Goal: Transaction & Acquisition: Purchase product/service

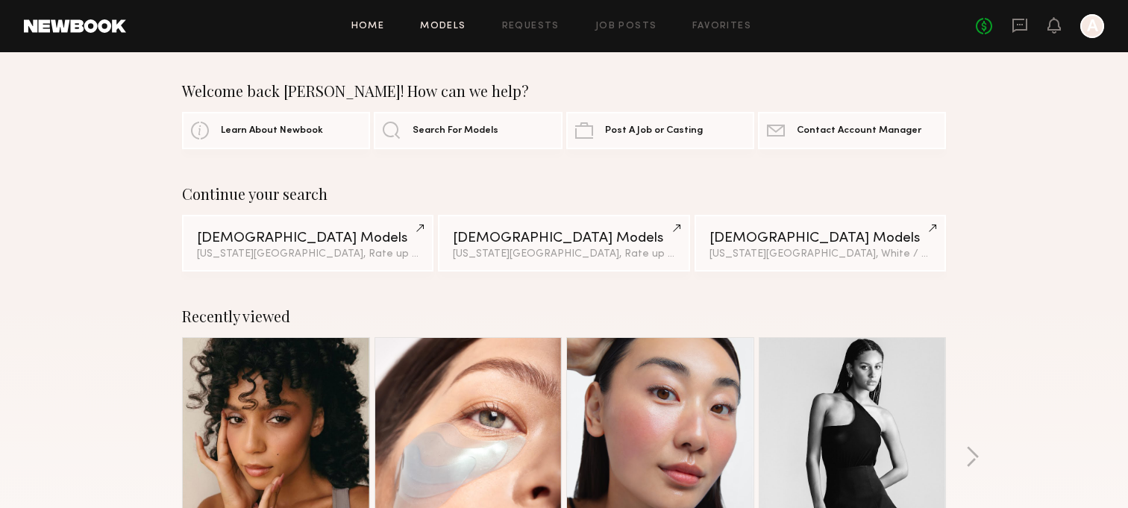
click at [455, 27] on link "Models" at bounding box center [442, 27] width 45 height 10
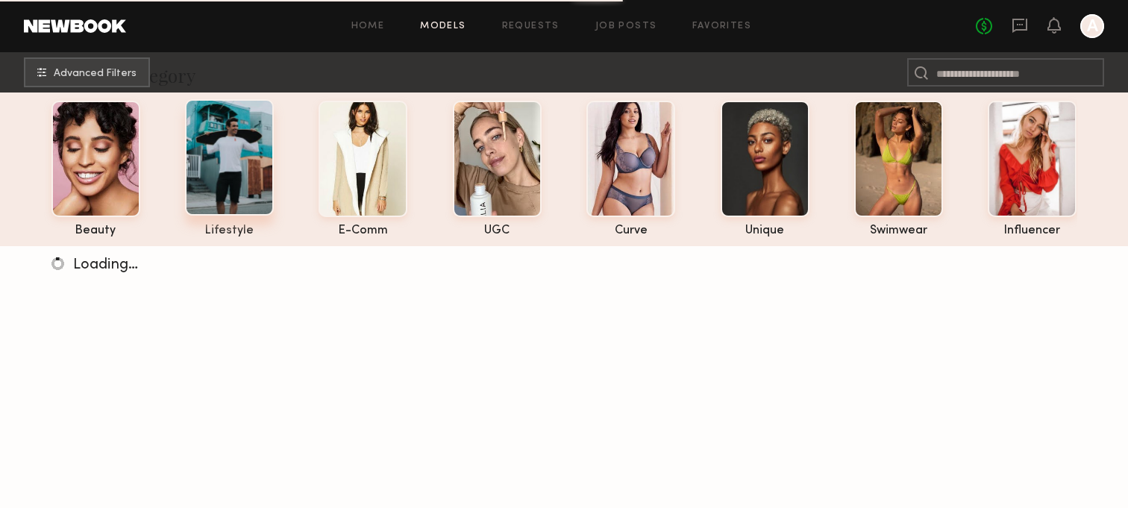
scroll to position [69, 0]
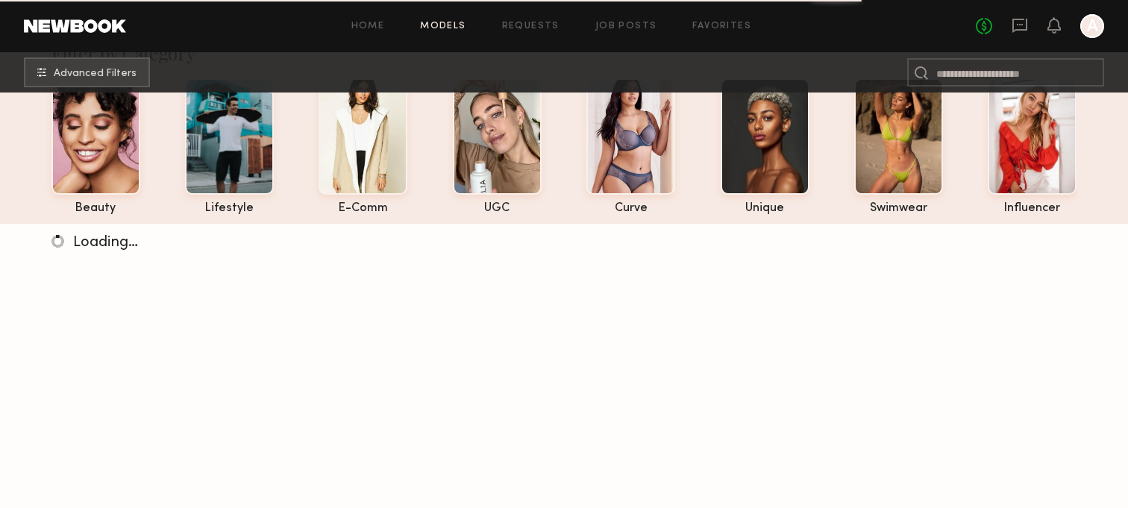
click at [729, 20] on div "Home Models Requests Job Posts Favorites Sign Out No fees up to $5,000 A" at bounding box center [615, 26] width 978 height 24
click at [712, 31] on div "Home Models Requests Job Posts Favorites Sign Out No fees up to $5,000 A" at bounding box center [615, 26] width 978 height 24
click at [725, 22] on link "Favorites" at bounding box center [721, 27] width 59 height 10
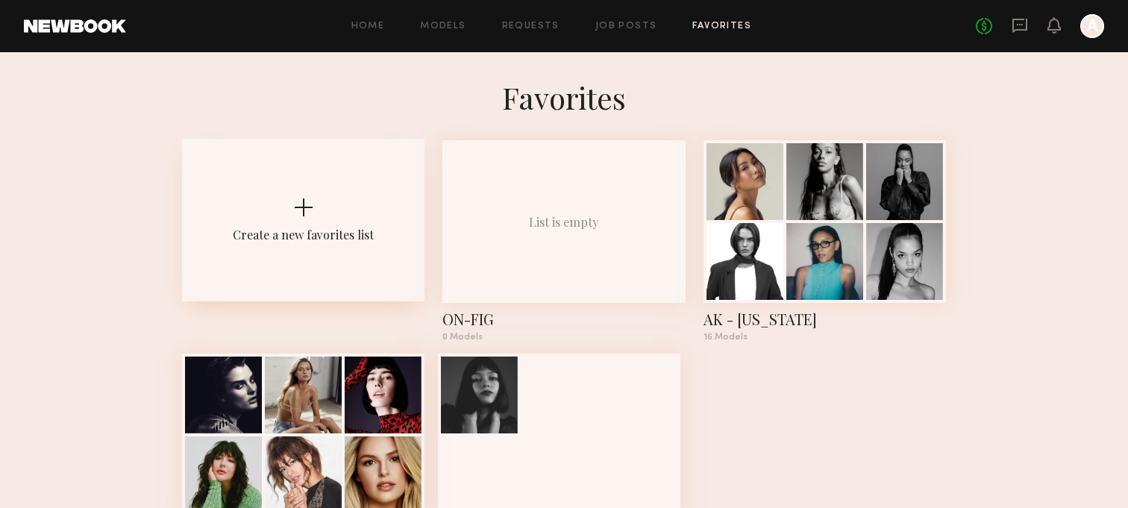
scroll to position [83, 0]
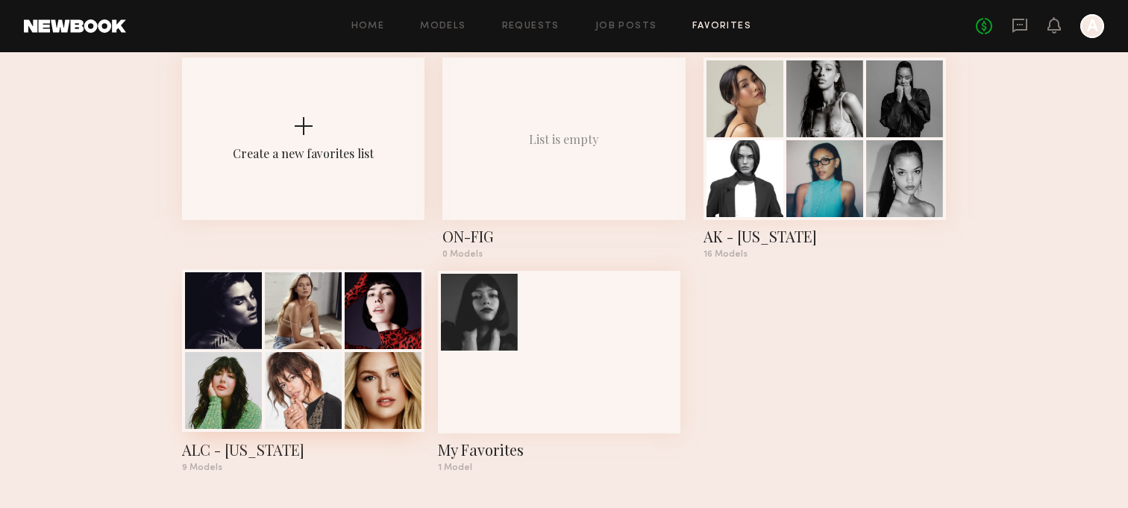
click at [330, 424] on div at bounding box center [303, 390] width 77 height 77
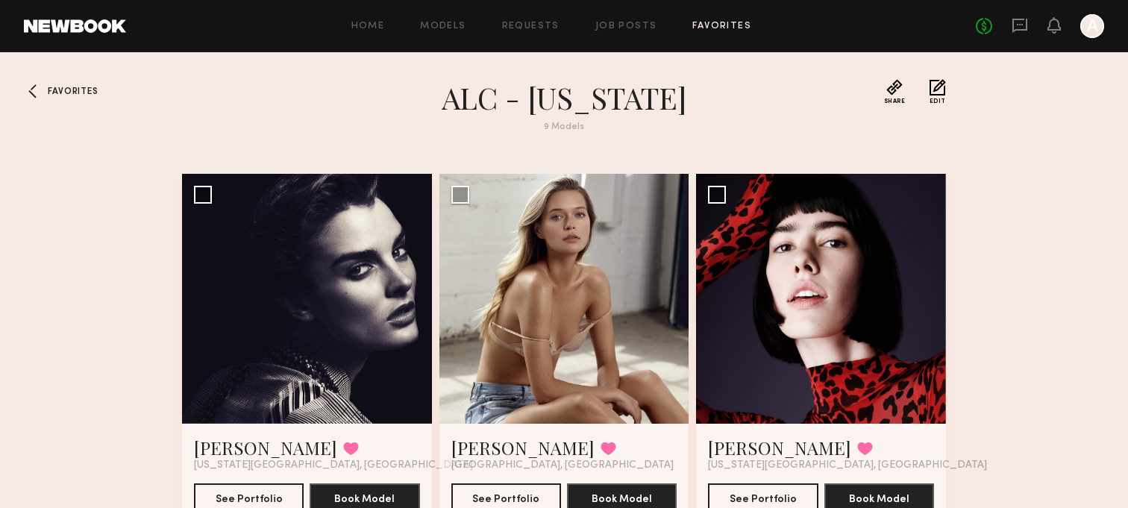
click at [38, 98] on div at bounding box center [36, 91] width 24 height 24
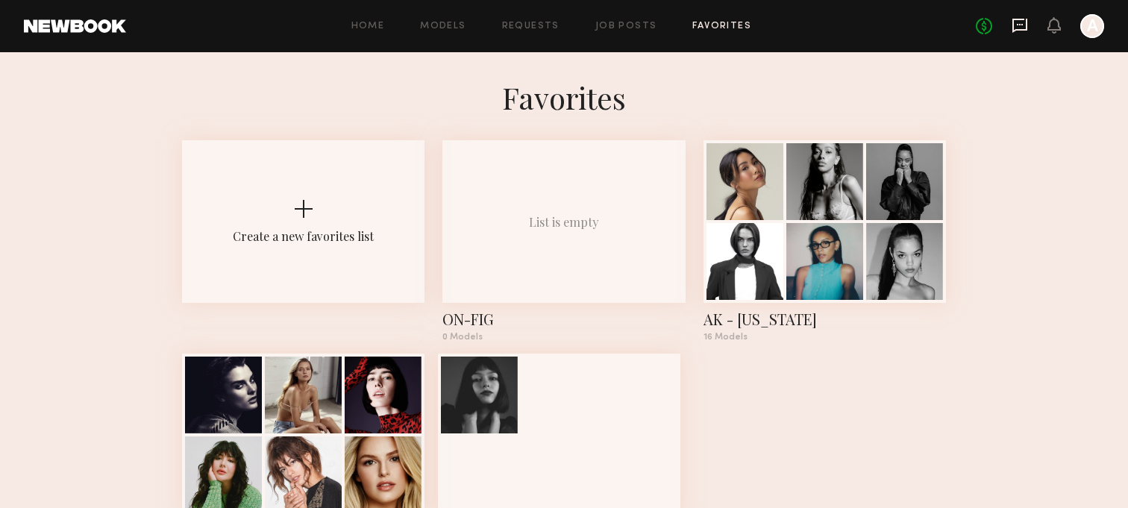
click at [1020, 28] on icon at bounding box center [1019, 25] width 16 height 16
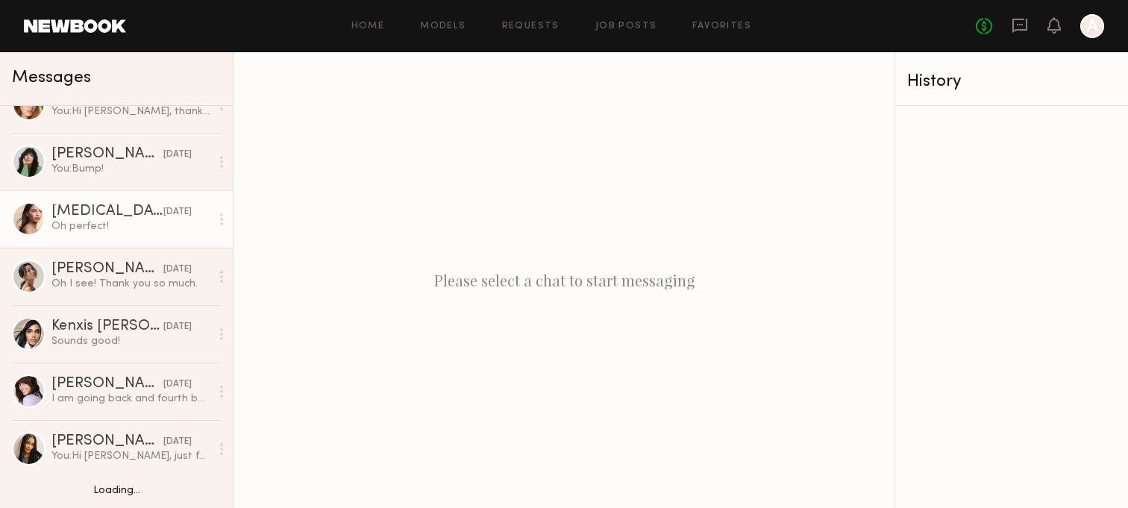
scroll to position [226, 0]
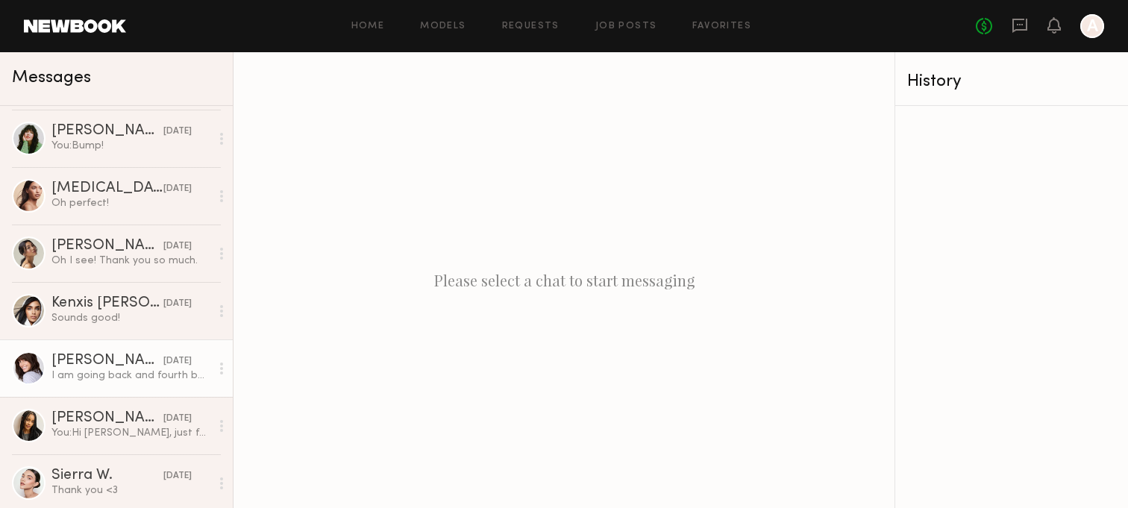
click at [91, 371] on div "I am going back and fourth between my and LA, depending on jobs :) so i am flex…" at bounding box center [130, 375] width 159 height 14
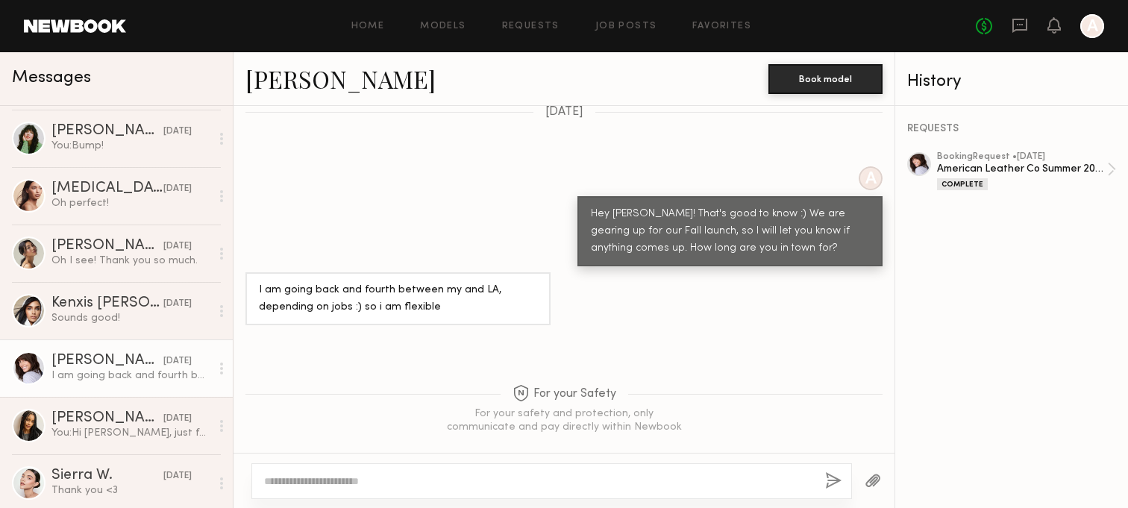
scroll to position [1065, 0]
click at [451, 470] on div at bounding box center [551, 481] width 600 height 36
click at [444, 488] on textarea at bounding box center [538, 481] width 549 height 15
click at [446, 477] on textarea "**********" at bounding box center [538, 481] width 549 height 15
click at [700, 475] on textarea "**********" at bounding box center [538, 481] width 549 height 15
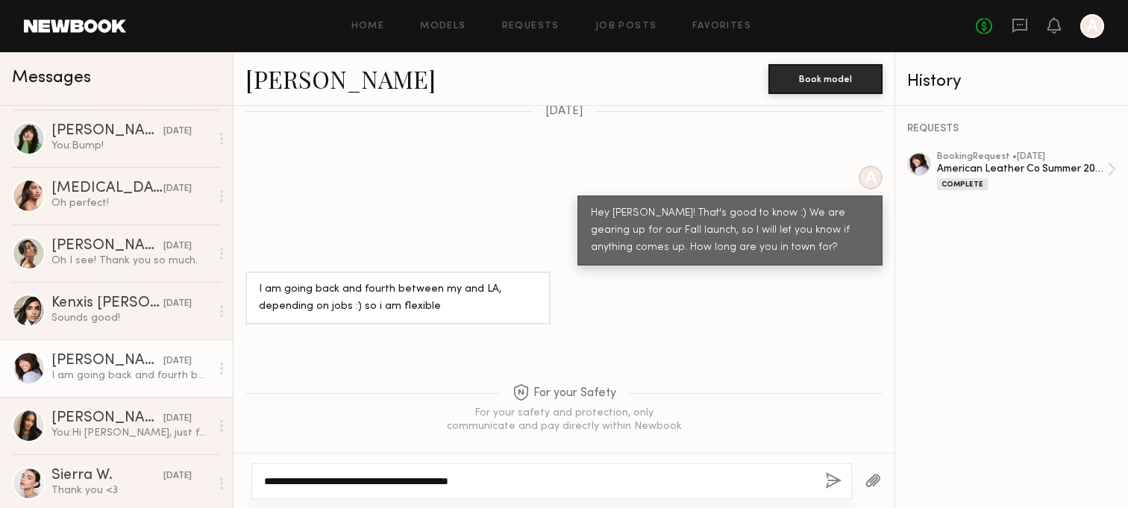
type textarea "**********"
click at [835, 477] on button "button" at bounding box center [833, 481] width 16 height 19
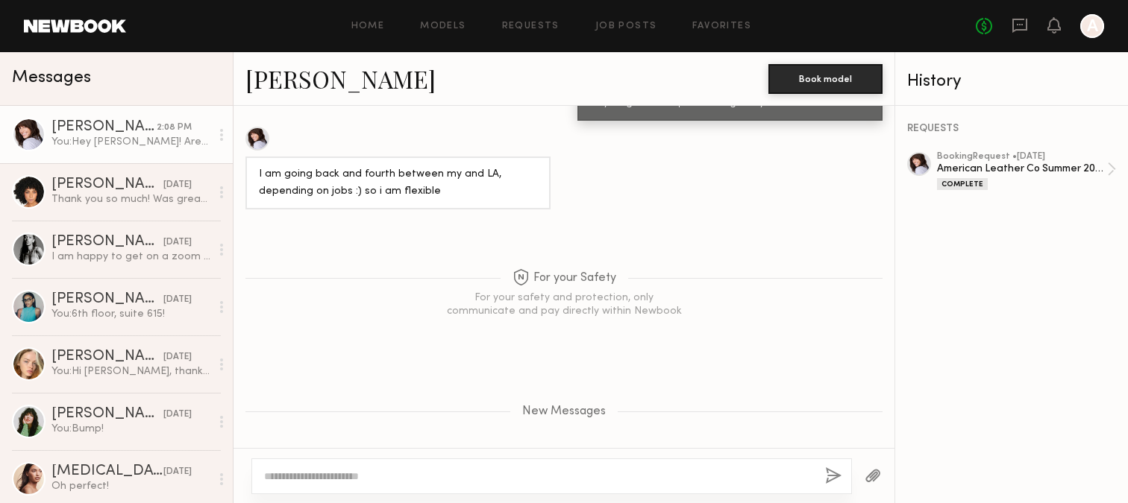
scroll to position [1368, 0]
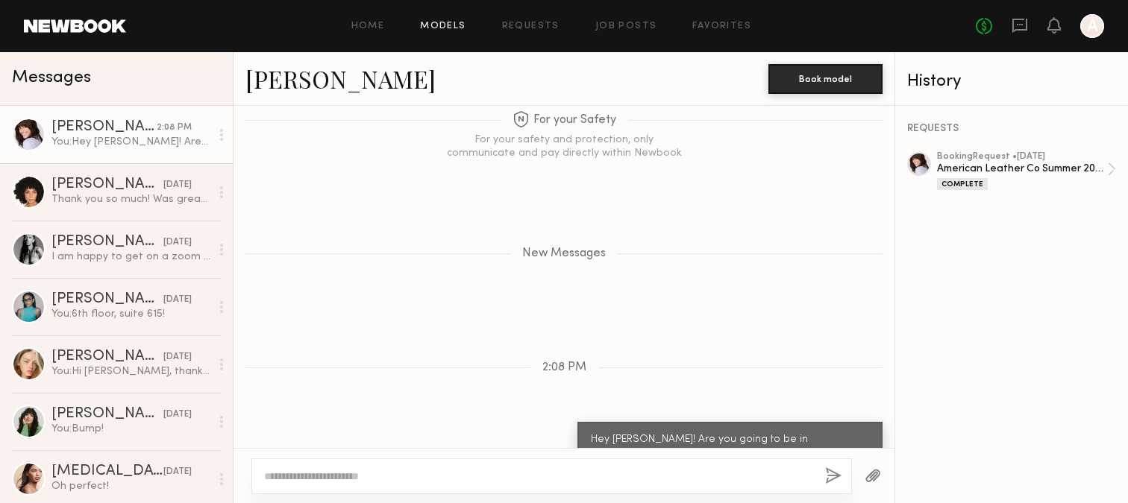
click at [432, 25] on link "Models" at bounding box center [442, 27] width 45 height 10
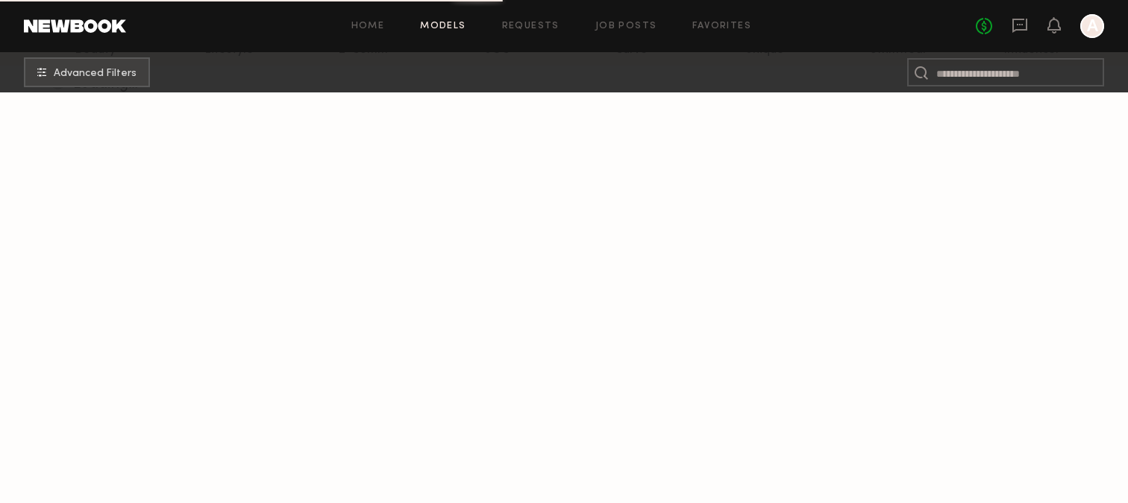
scroll to position [229, 0]
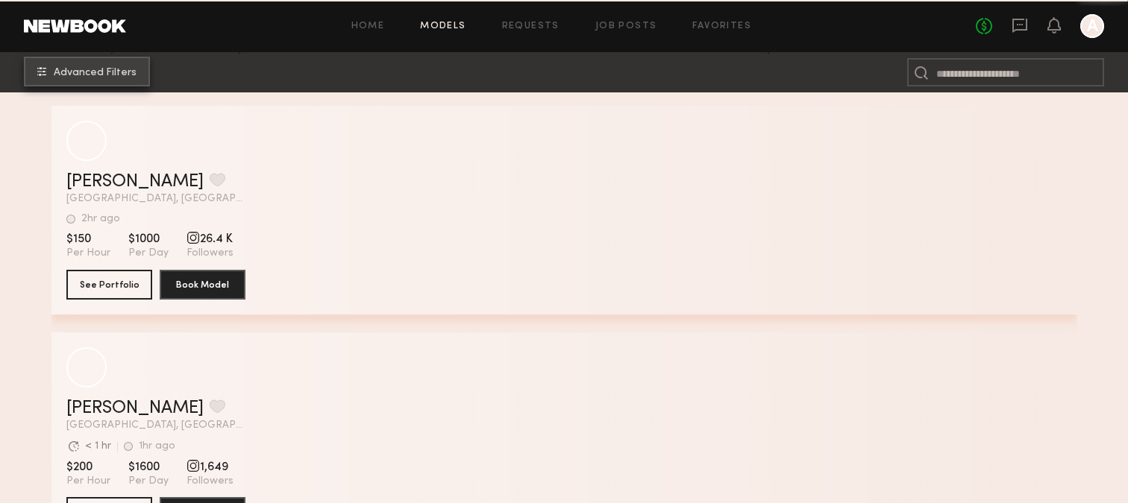
click at [125, 81] on button "Advanced Filters" at bounding box center [87, 72] width 126 height 30
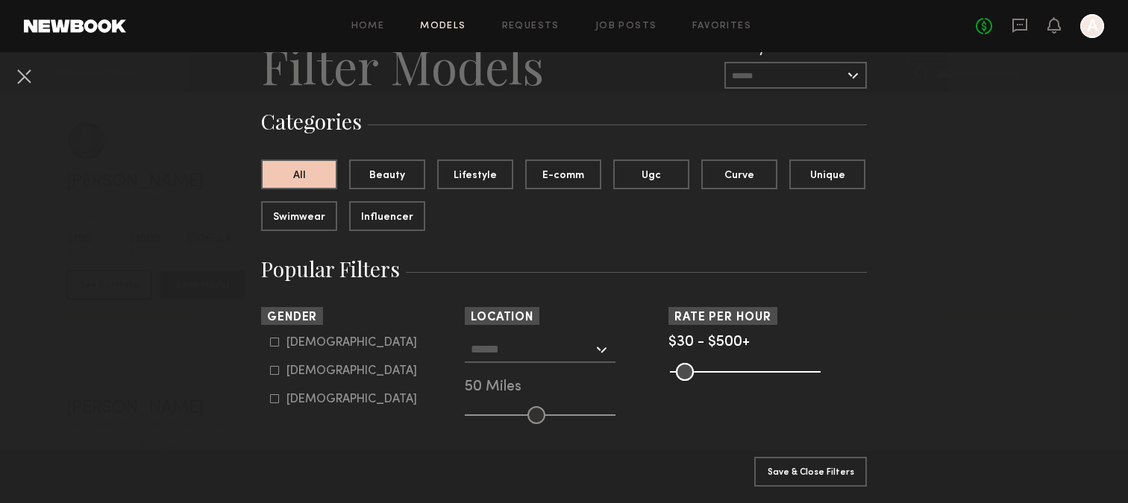
scroll to position [106, 0]
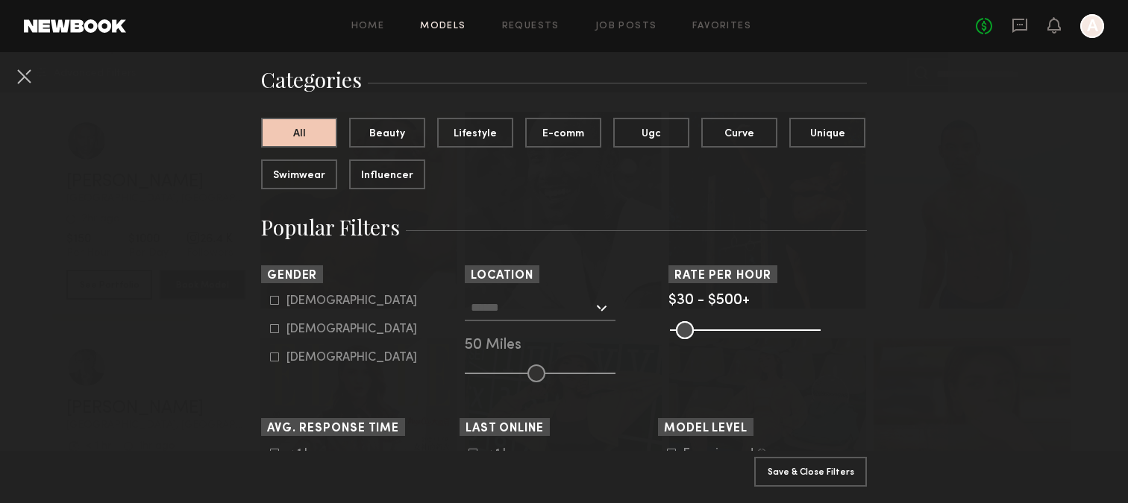
click at [531, 327] on div "Los Angeles, CA New York City, NY Brooklyn, NY Chicago, IL 50 Miles" at bounding box center [564, 339] width 198 height 88
click at [531, 314] on input "text" at bounding box center [532, 307] width 122 height 25
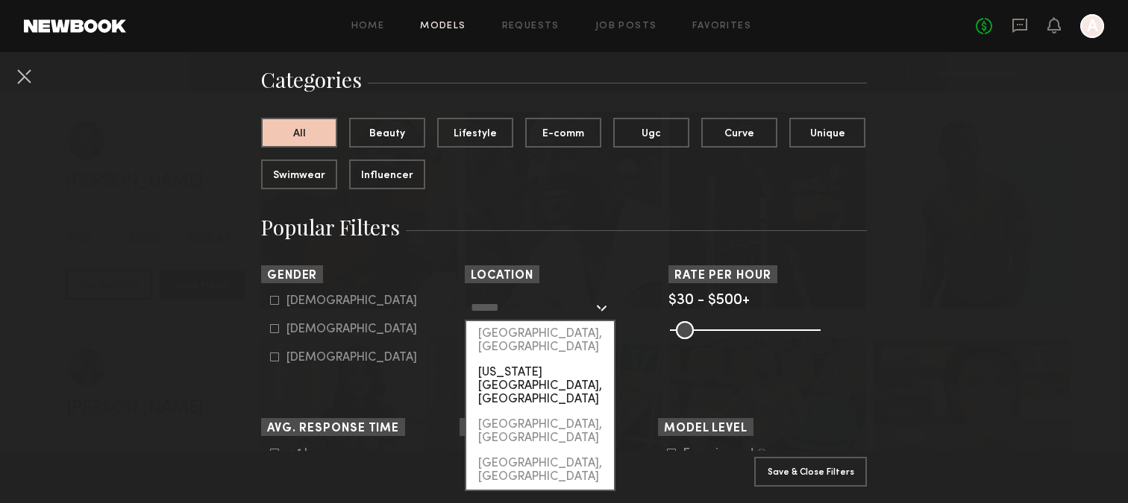
click at [528, 362] on div "[US_STATE][GEOGRAPHIC_DATA], [GEOGRAPHIC_DATA]" at bounding box center [540, 386] width 148 height 52
type input "**********"
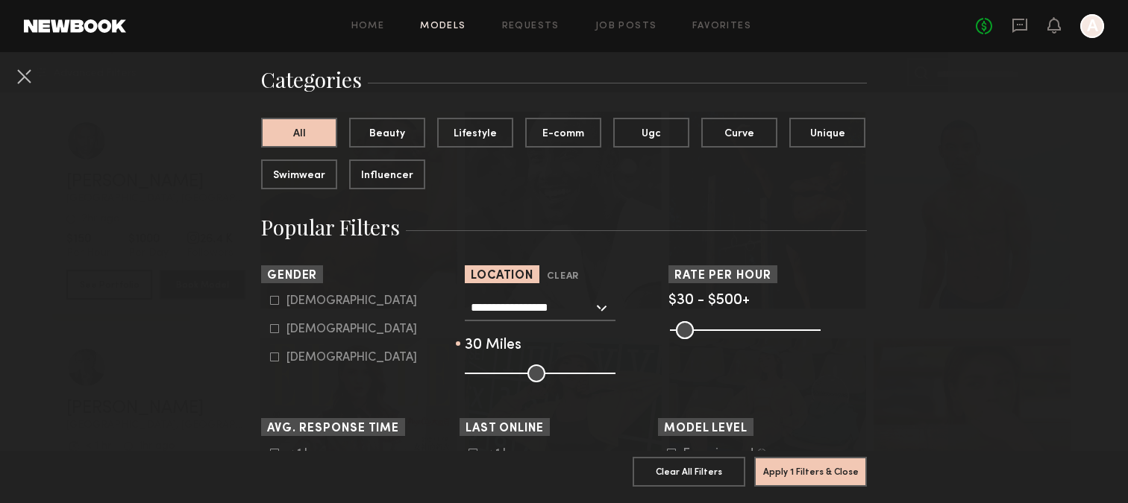
drag, startPoint x: 533, startPoint y: 374, endPoint x: 509, endPoint y: 374, distance: 24.6
click at [509, 374] on input "range" at bounding box center [540, 374] width 151 height 18
drag, startPoint x: 513, startPoint y: 368, endPoint x: 533, endPoint y: 368, distance: 20.1
type input "**"
click at [533, 368] on input "range" at bounding box center [540, 374] width 151 height 18
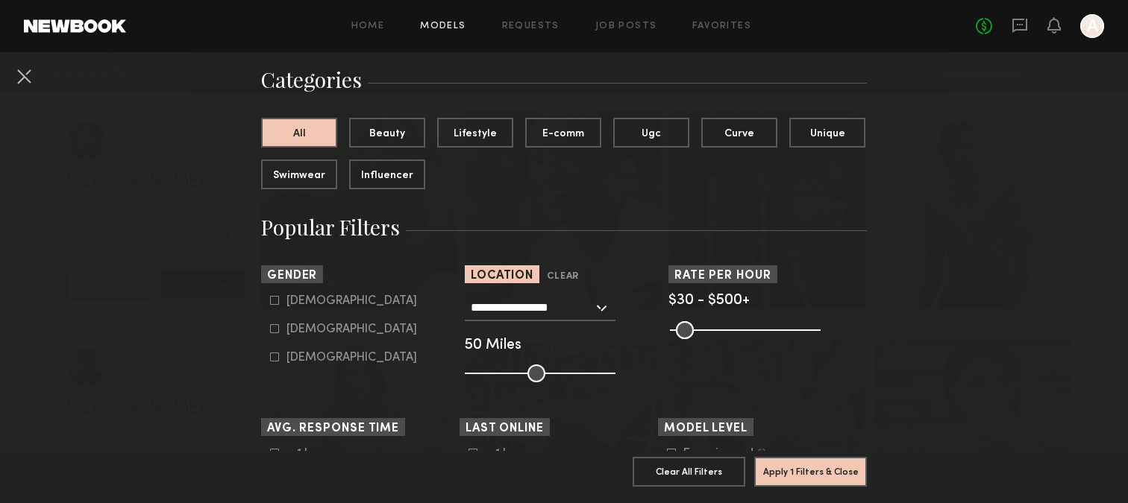
click at [319, 334] on div "Female" at bounding box center [351, 329] width 131 height 9
type input "**"
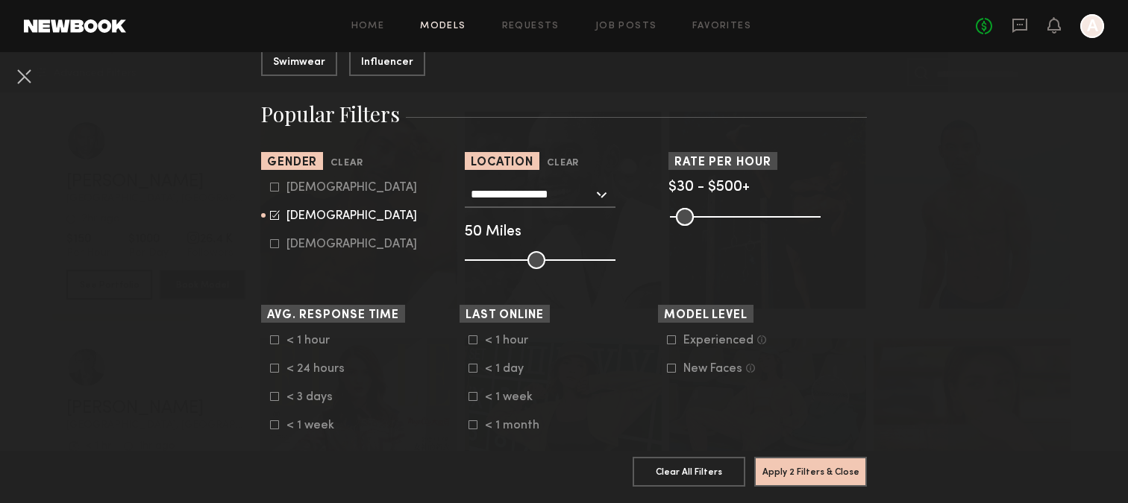
scroll to position [368, 0]
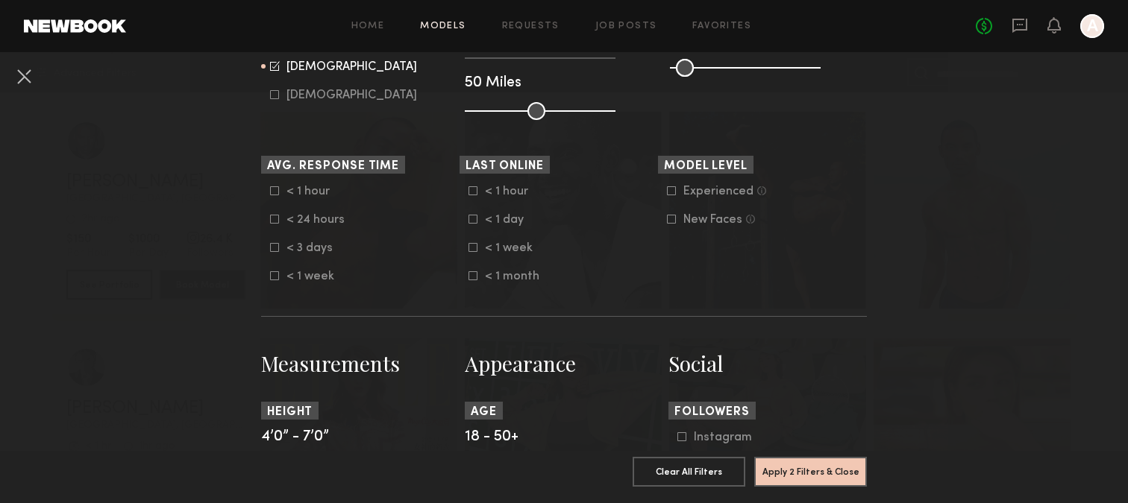
click at [506, 248] on common-framework-checkbox "< 1 week" at bounding box center [562, 248] width 189 height 13
click at [506, 253] on div "< 1 week" at bounding box center [514, 248] width 58 height 9
click at [503, 224] on div "< 1 day" at bounding box center [514, 220] width 58 height 9
click at [508, 195] on div "< 1 hour" at bounding box center [514, 191] width 58 height 9
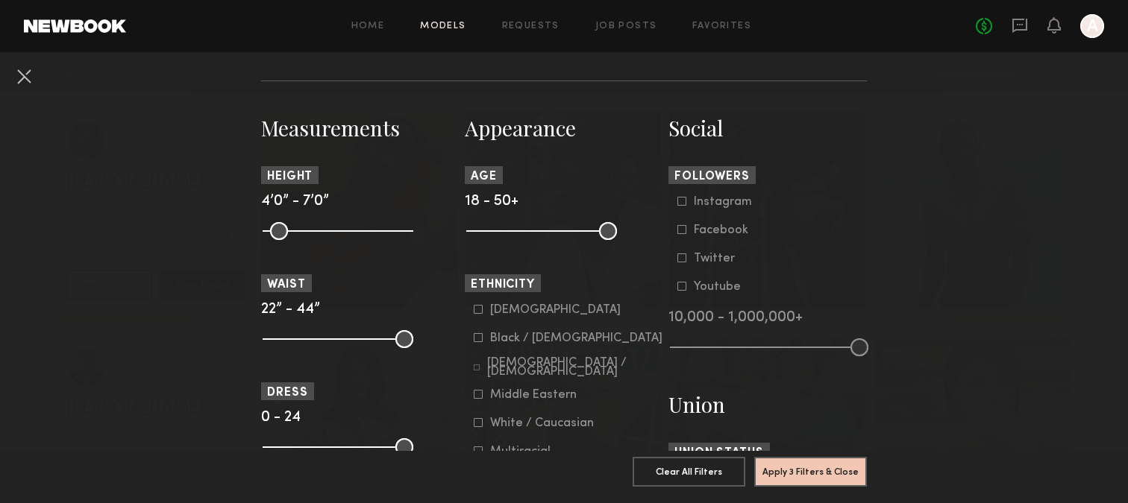
scroll to position [606, 0]
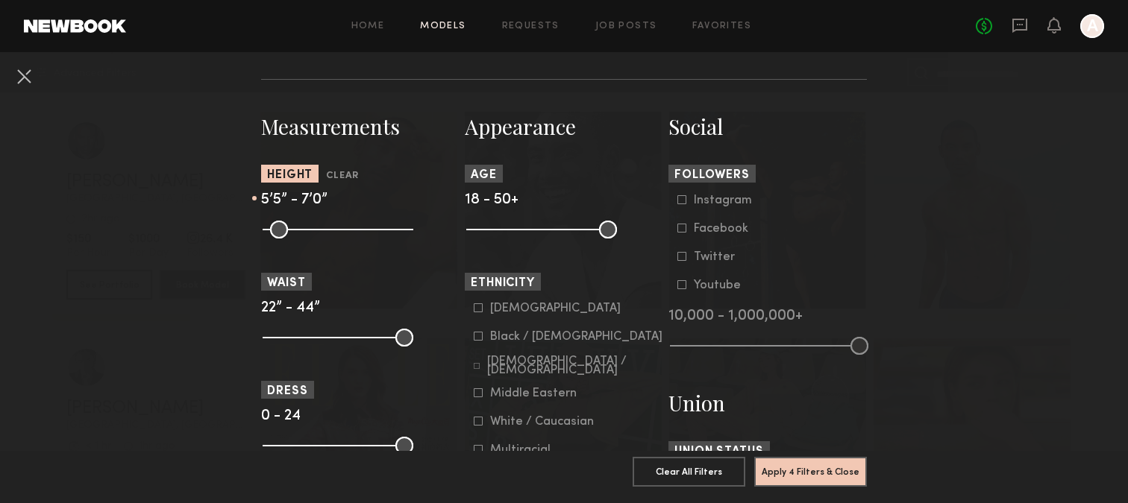
drag, startPoint x: 269, startPoint y: 238, endPoint x: 336, endPoint y: 241, distance: 66.4
type input "**"
click at [336, 239] on input "range" at bounding box center [338, 230] width 151 height 18
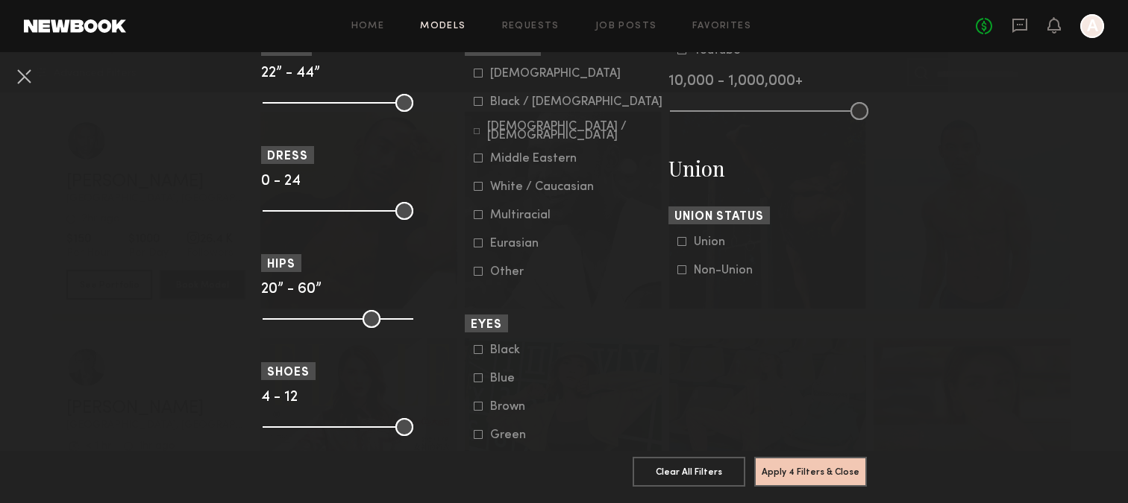
scroll to position [875, 0]
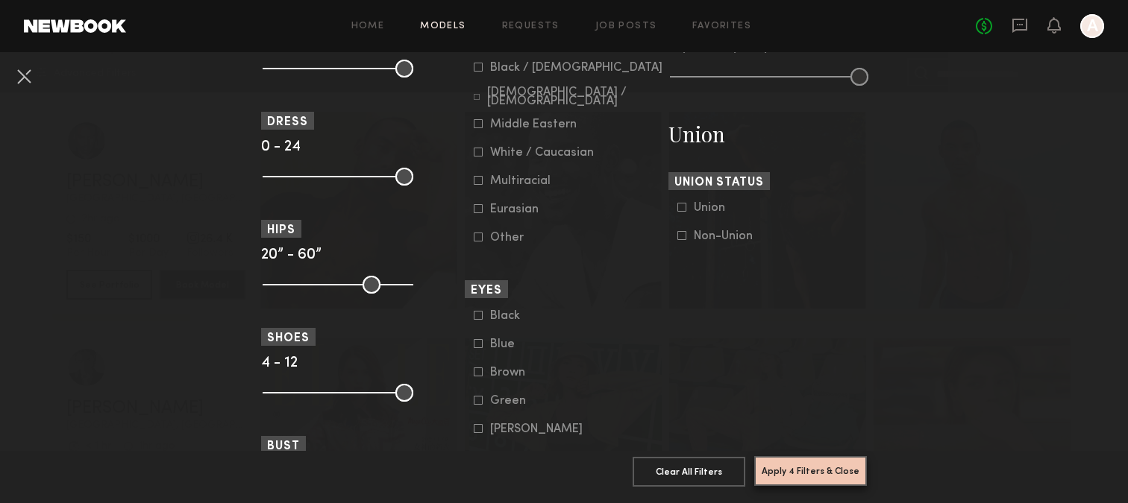
click at [799, 467] on button "Apply 4 Filters & Close" at bounding box center [810, 471] width 113 height 30
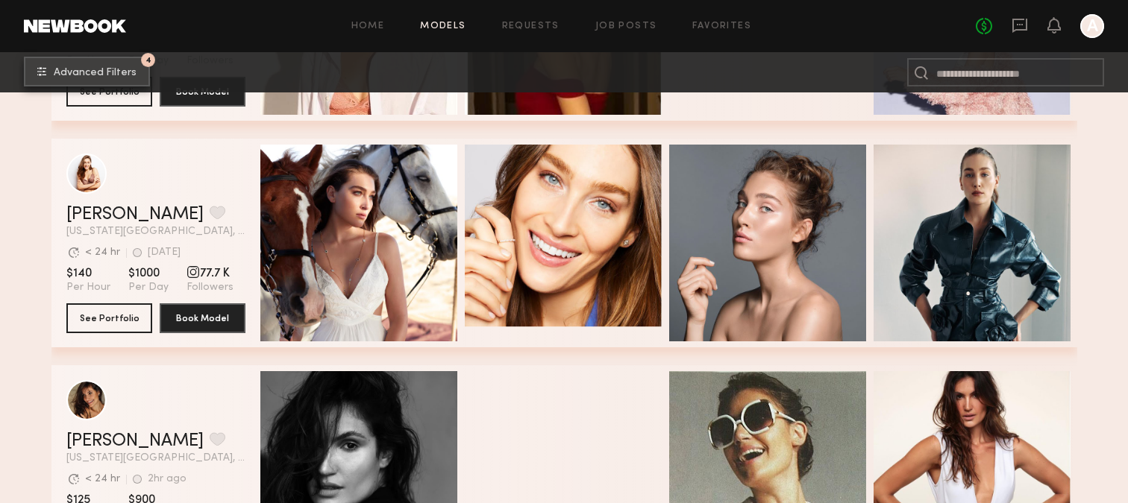
scroll to position [10655, 0]
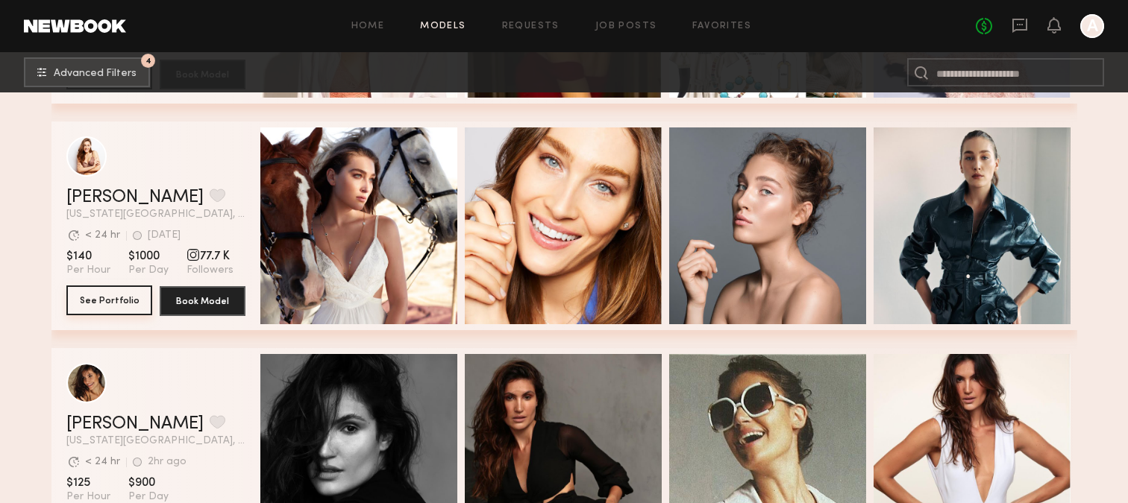
click at [83, 298] on button "See Portfolio" at bounding box center [109, 301] width 86 height 30
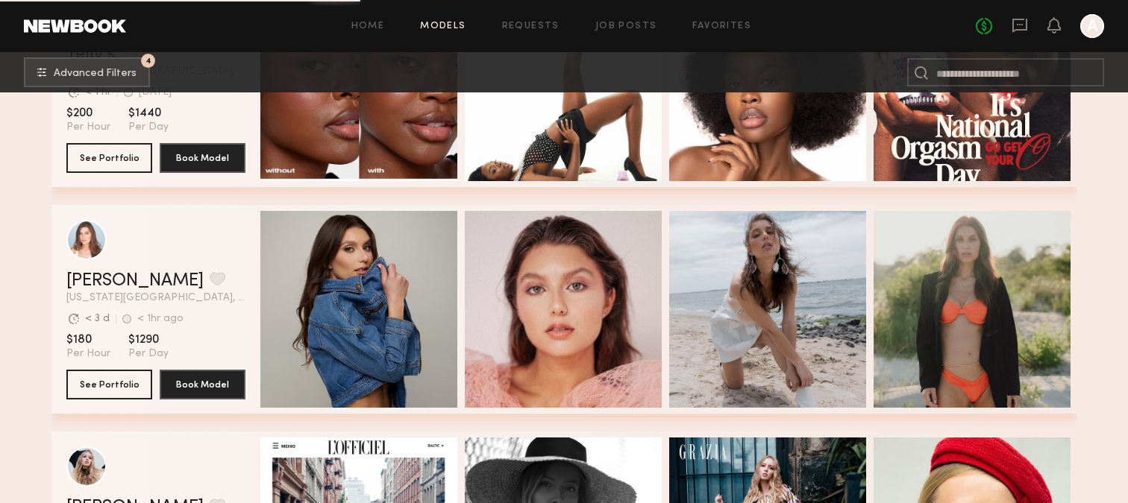
scroll to position [13114, 0]
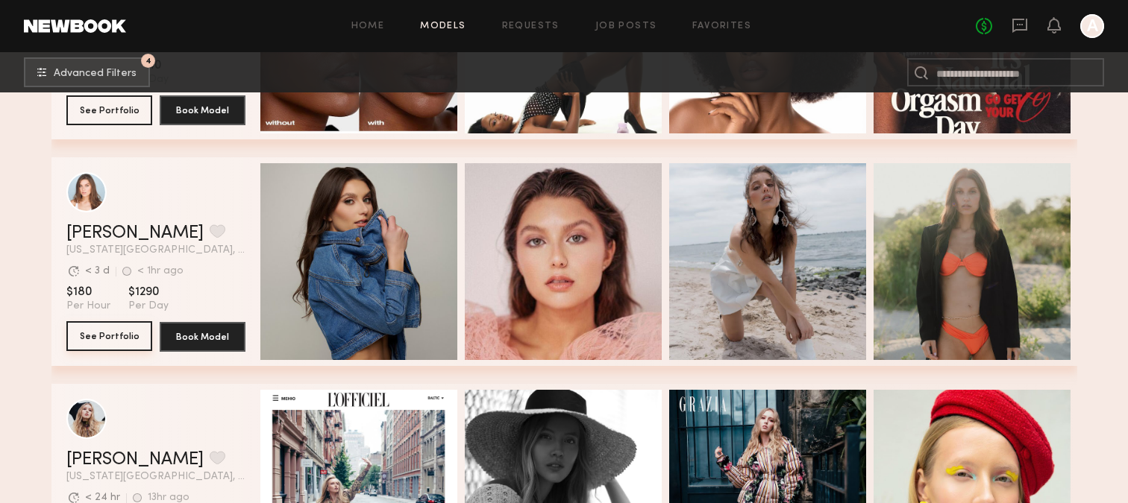
click at [115, 341] on button "See Portfolio" at bounding box center [109, 336] width 86 height 30
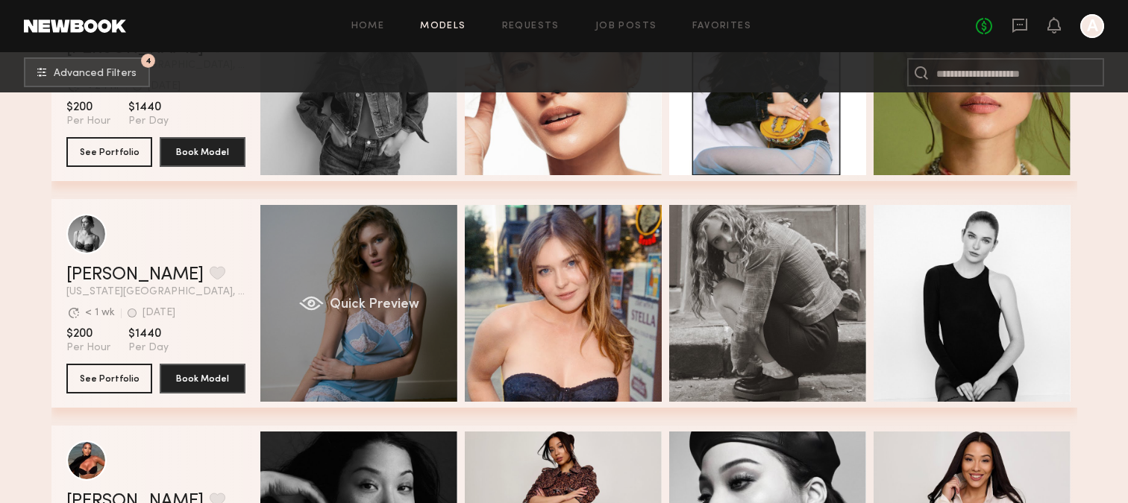
scroll to position [14650, 0]
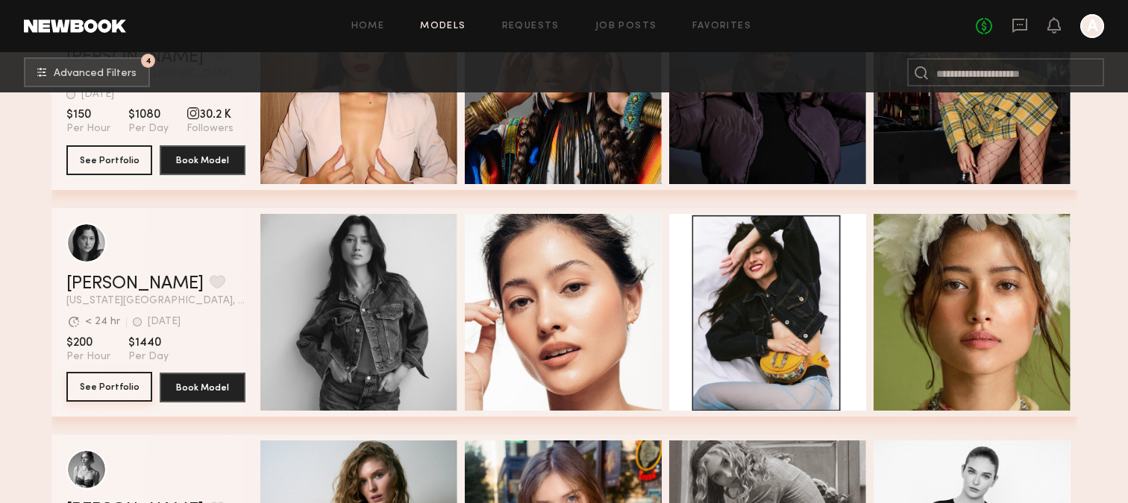
click at [111, 375] on button "See Portfolio" at bounding box center [109, 387] width 86 height 30
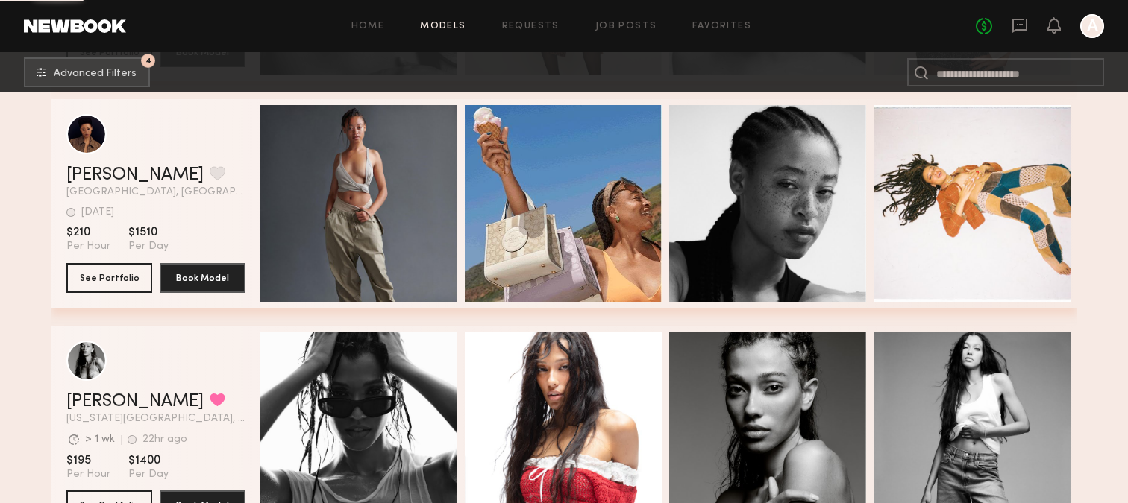
scroll to position [15434, 0]
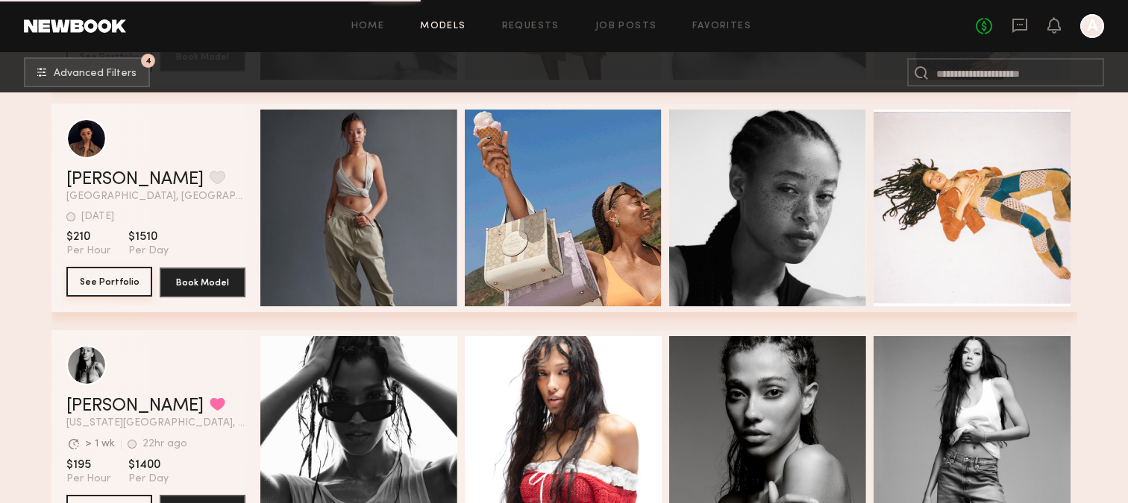
click at [92, 281] on button "See Portfolio" at bounding box center [109, 282] width 86 height 30
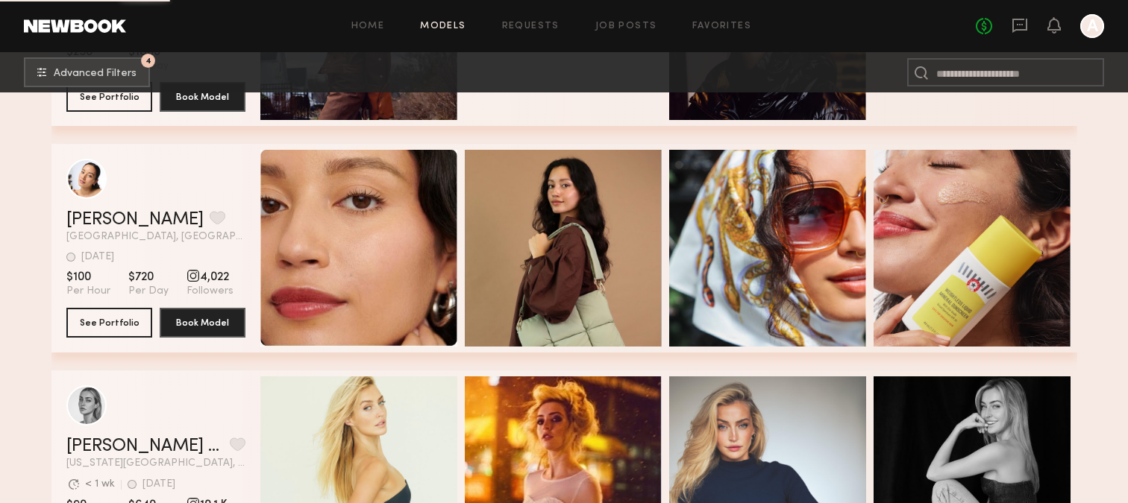
scroll to position [26282, 0]
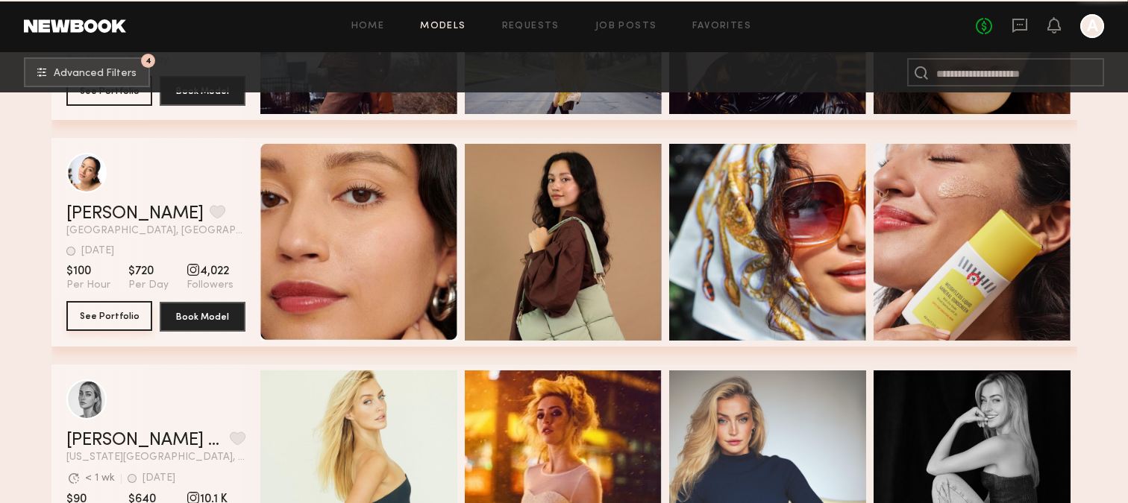
click at [82, 310] on button "See Portfolio" at bounding box center [109, 316] width 86 height 30
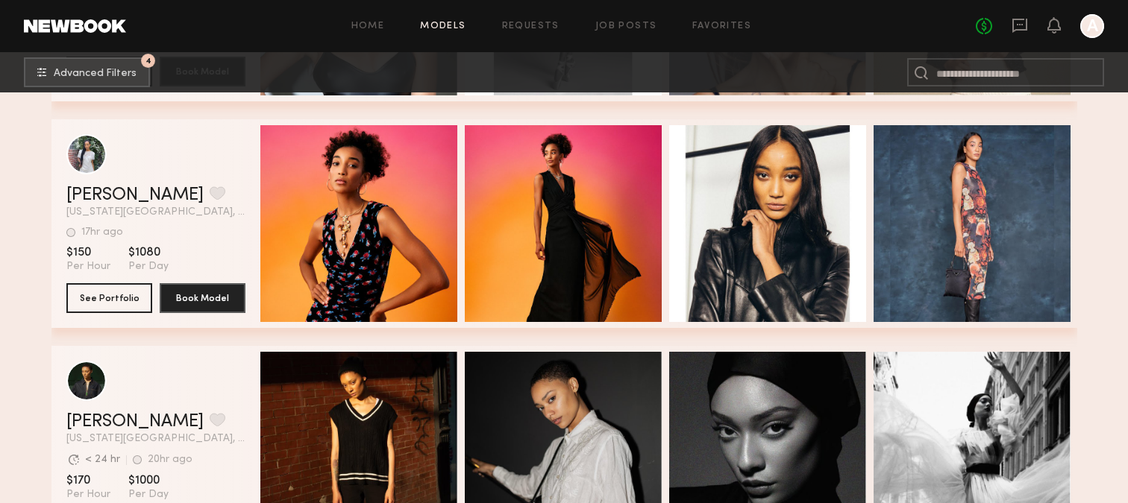
scroll to position [27679, 0]
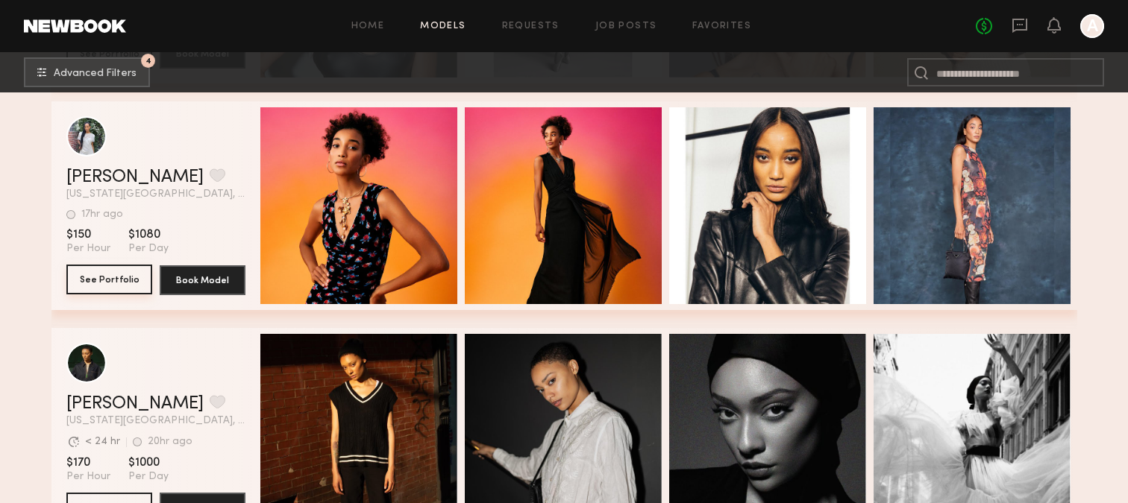
click at [111, 277] on button "See Portfolio" at bounding box center [109, 280] width 86 height 30
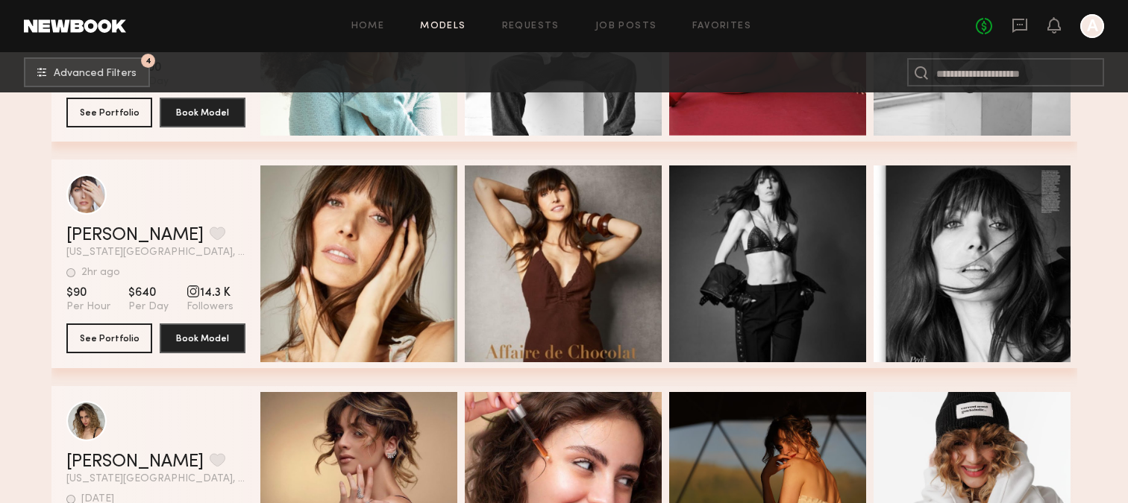
scroll to position [36751, 0]
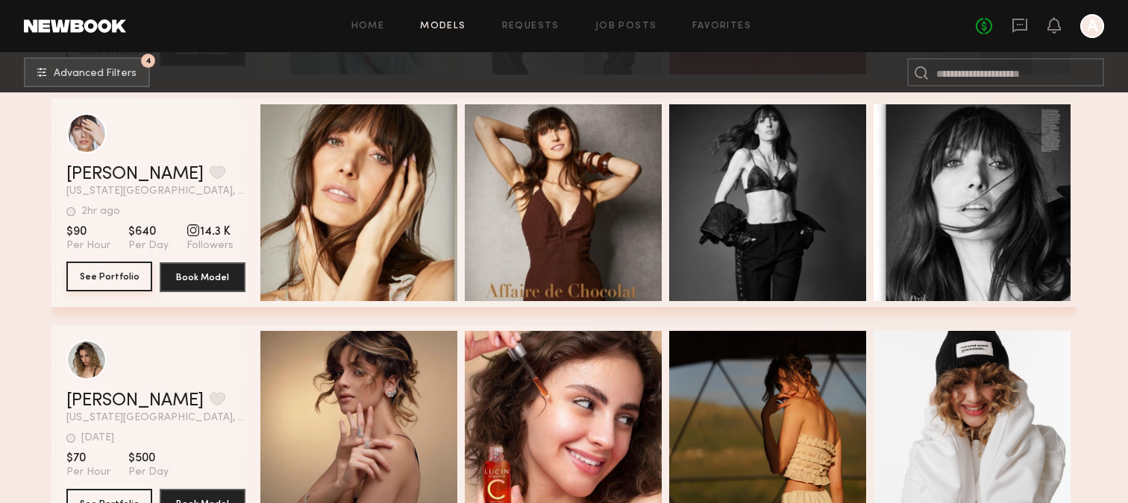
click at [110, 280] on button "See Portfolio" at bounding box center [109, 277] width 86 height 30
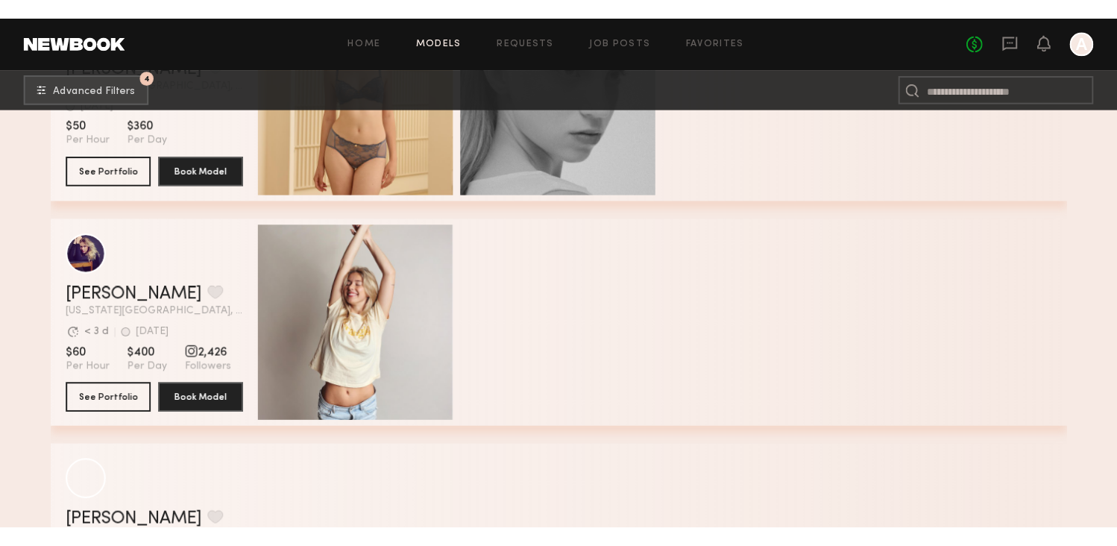
scroll to position [52293, 0]
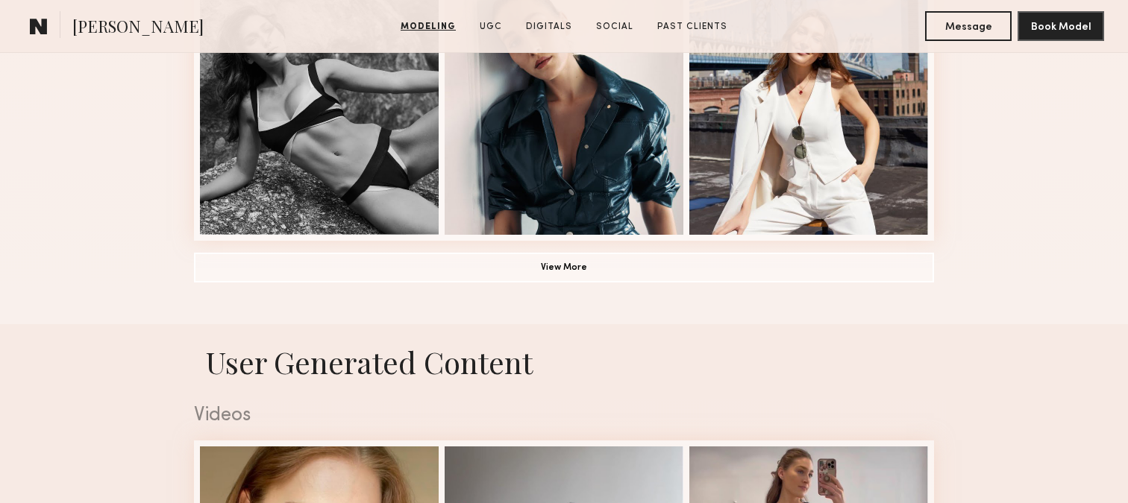
scroll to position [1148, 0]
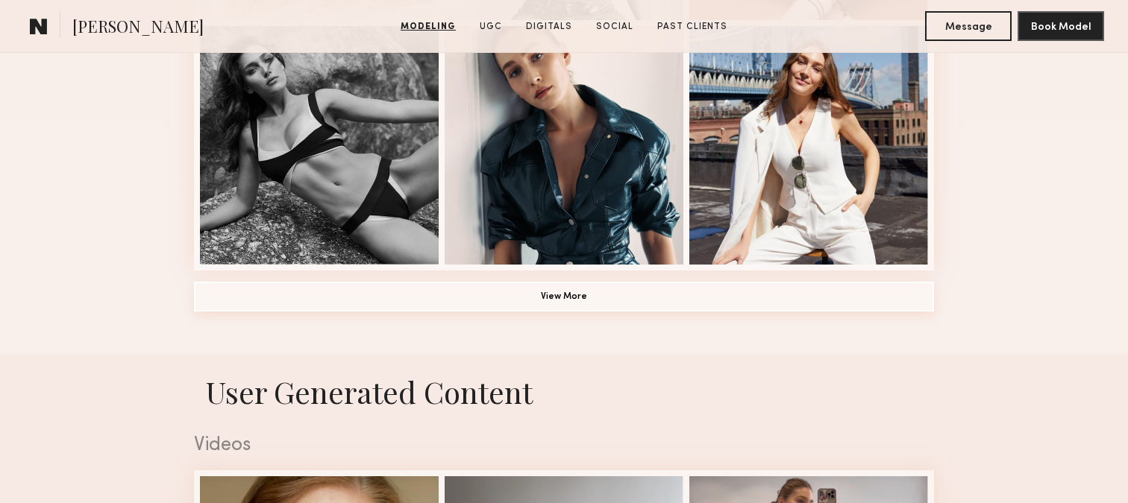
click at [542, 294] on button "View More" at bounding box center [564, 297] width 740 height 30
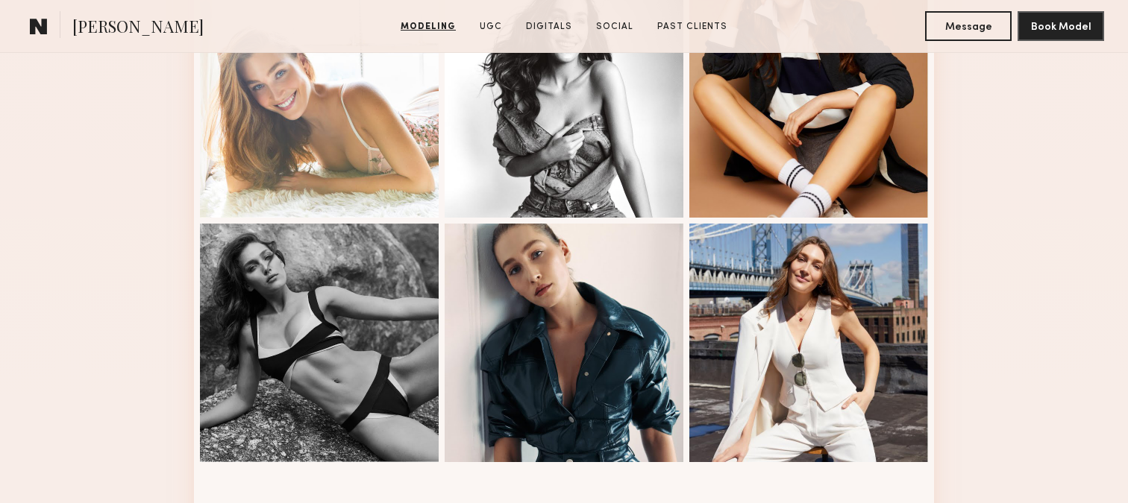
scroll to position [961, 0]
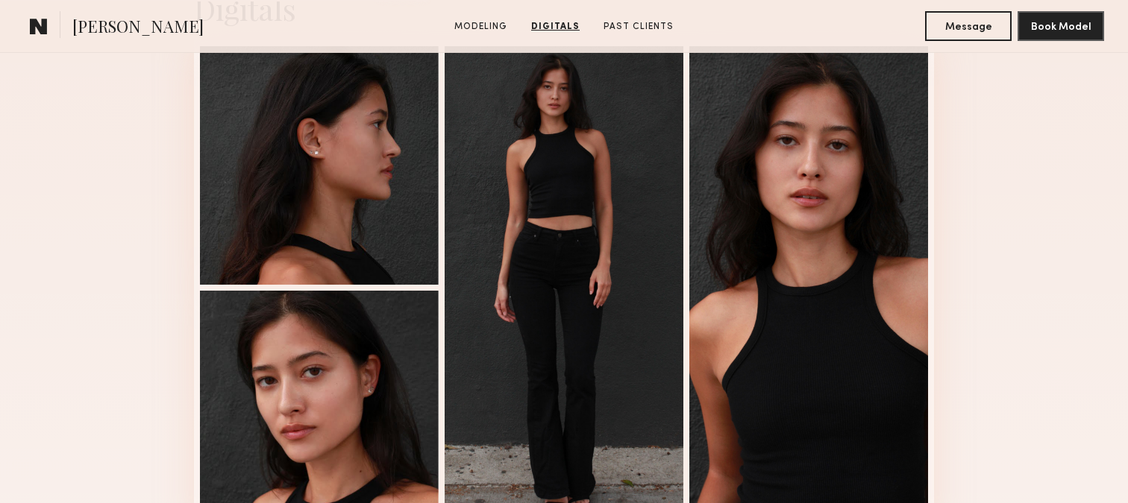
scroll to position [1543, 0]
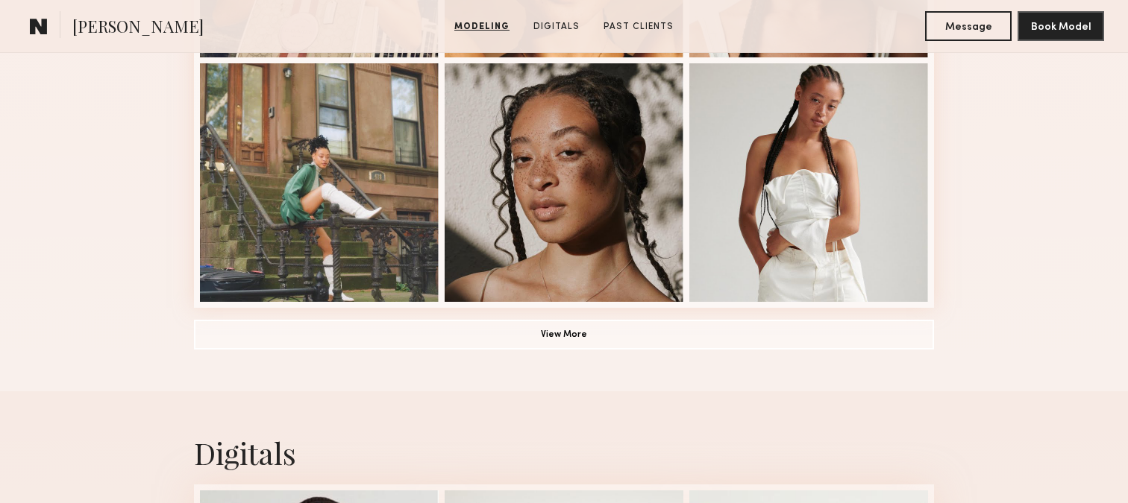
scroll to position [1260, 0]
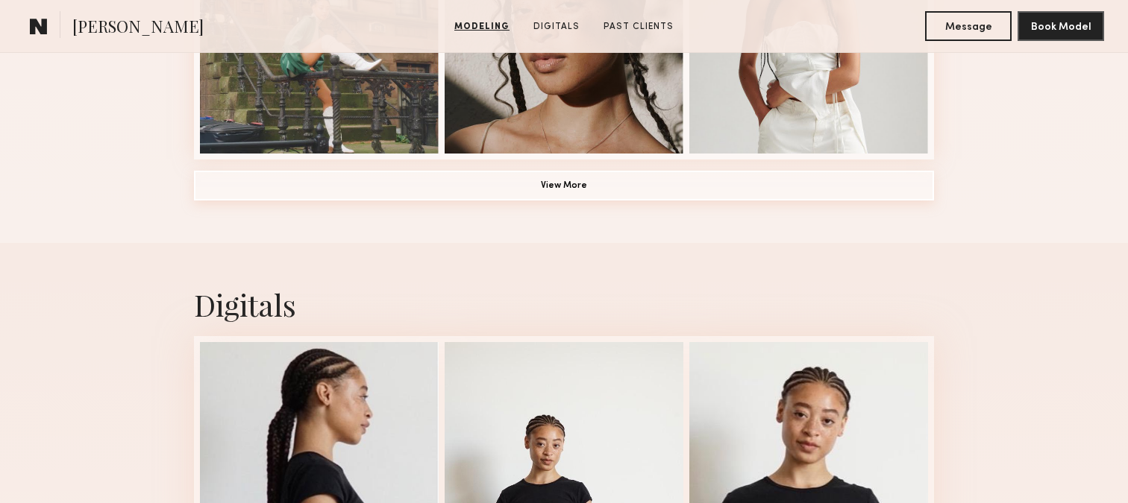
click at [626, 185] on button "View More" at bounding box center [564, 186] width 740 height 30
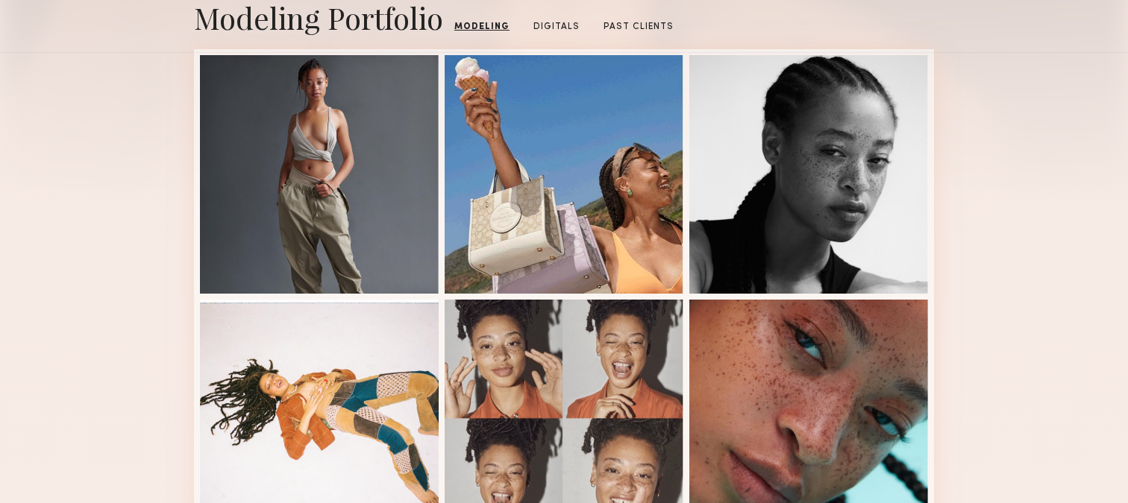
scroll to position [195, 0]
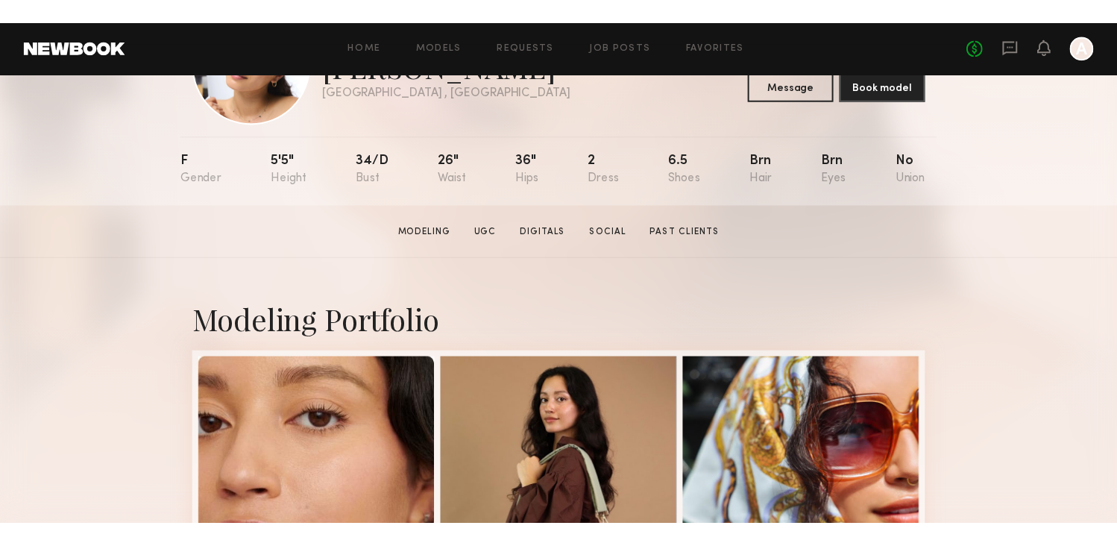
scroll to position [54, 0]
